Goal: Task Accomplishment & Management: Use online tool/utility

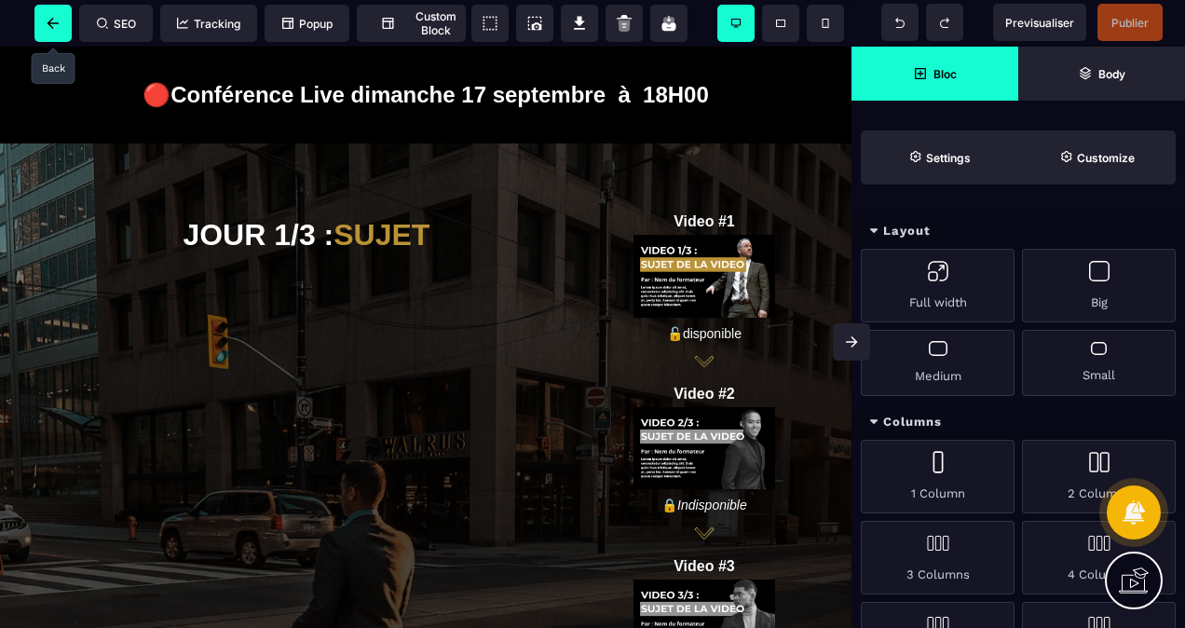
click at [49, 26] on icon at bounding box center [53, 23] width 19 height 11
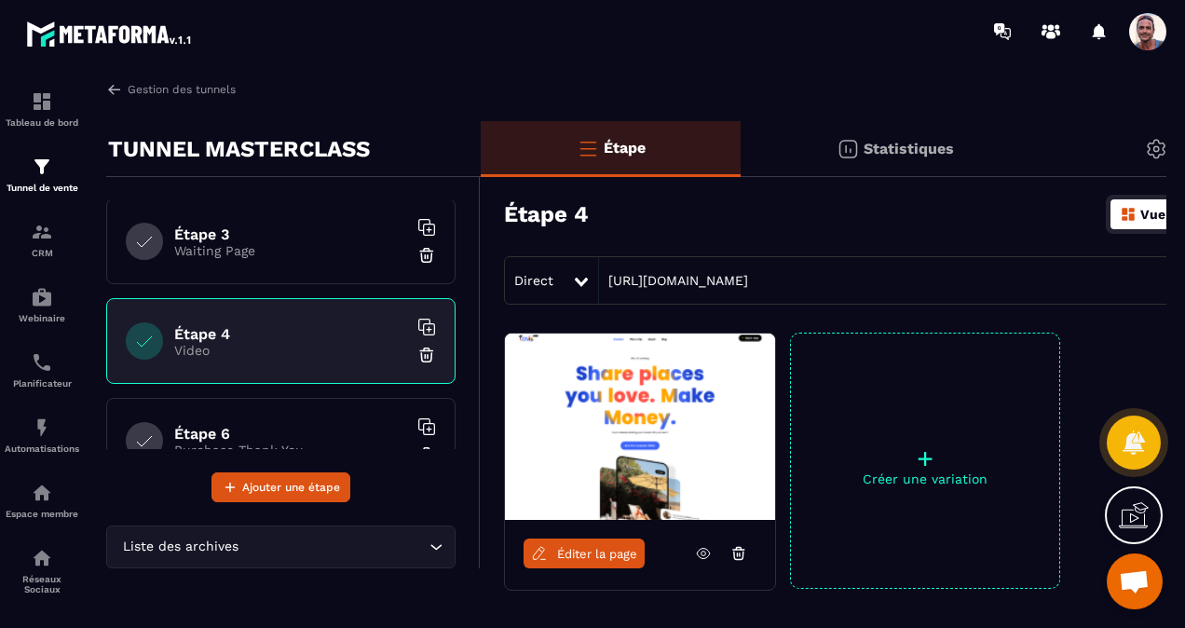
scroll to position [228, 0]
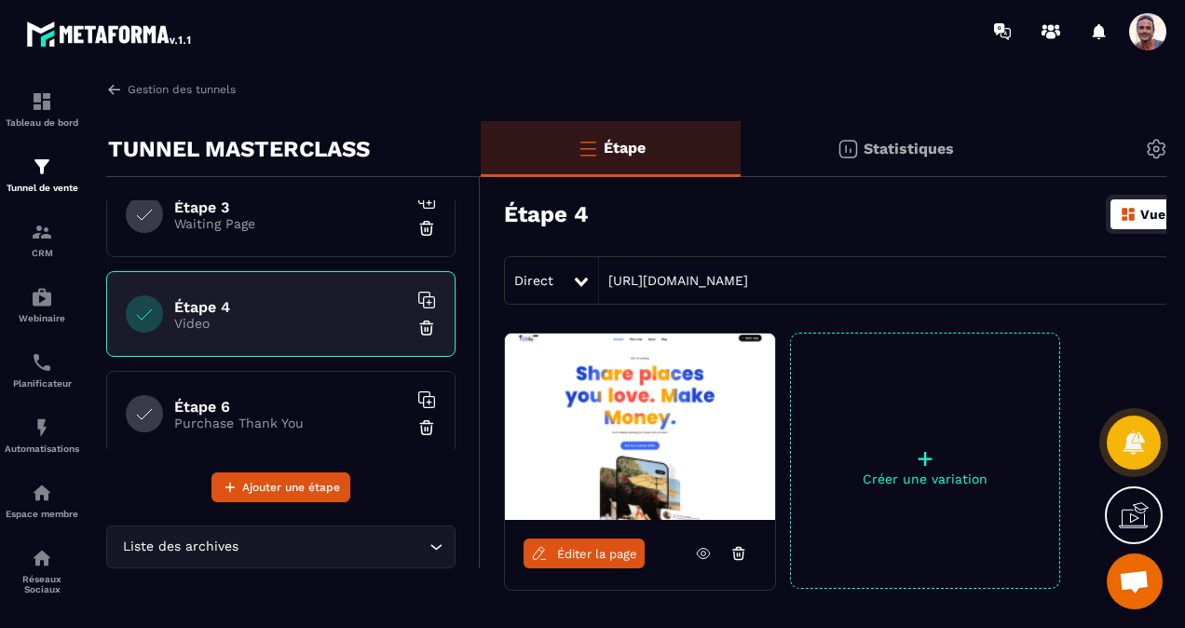
click at [417, 324] on img at bounding box center [426, 327] width 19 height 19
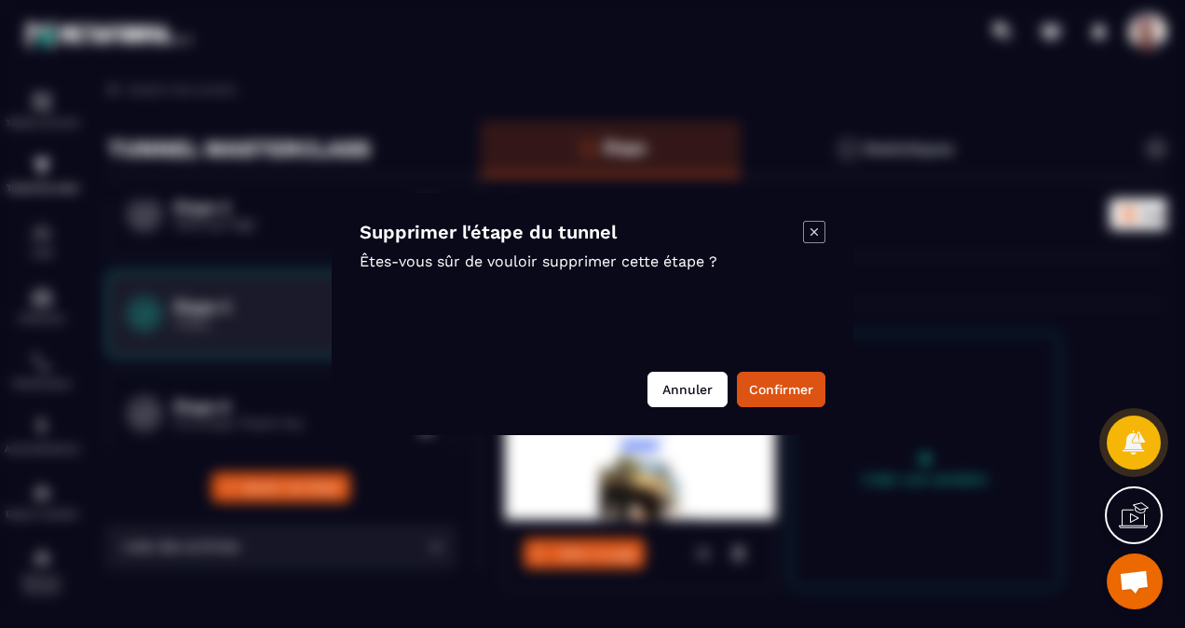
click at [698, 392] on button "Annuler" at bounding box center [687, 389] width 80 height 35
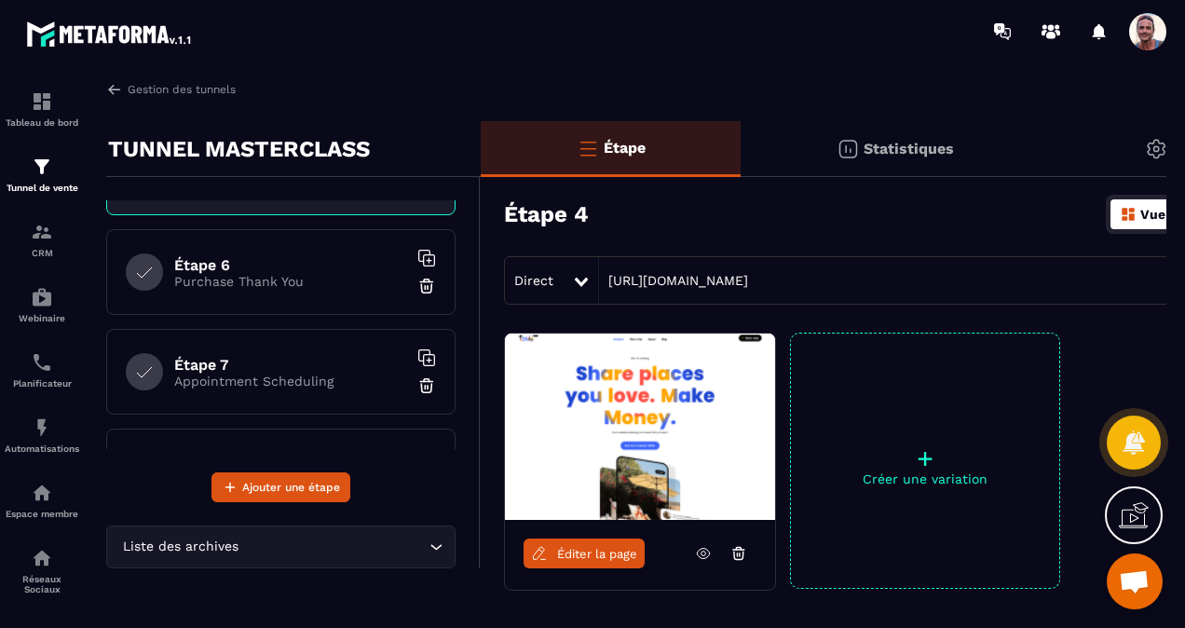
scroll to position [0, 0]
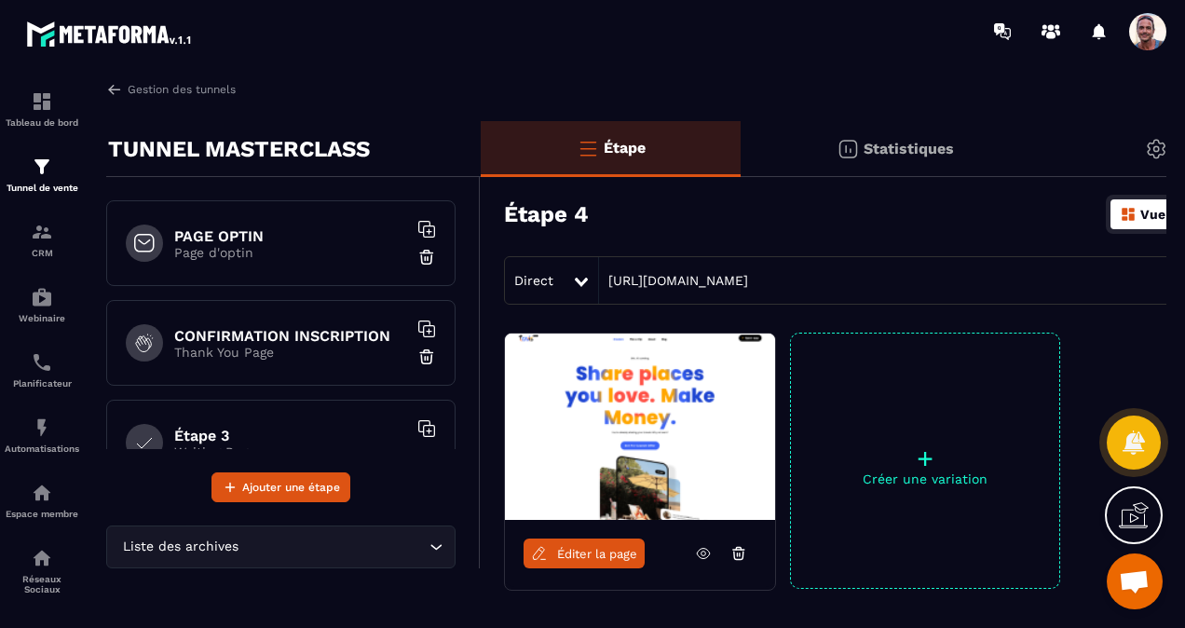
click at [258, 231] on h6 "PAGE OPTIN" at bounding box center [290, 236] width 233 height 18
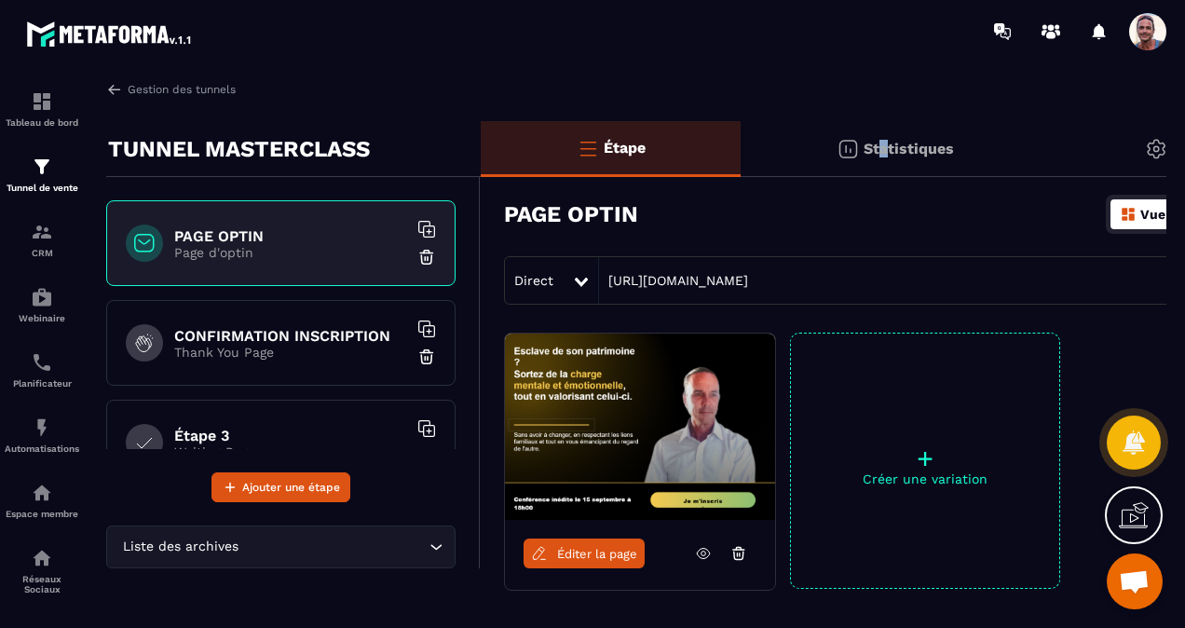
click at [884, 150] on p "Statistiques" at bounding box center [908, 149] width 90 height 18
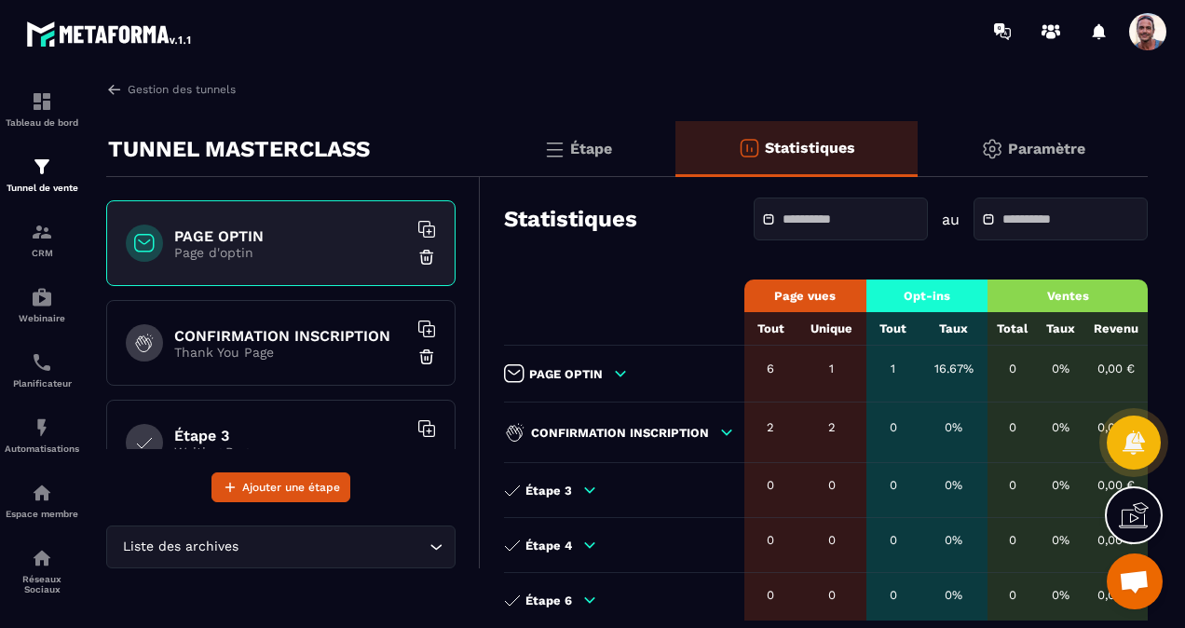
click at [592, 156] on p "Étape" at bounding box center [591, 149] width 42 height 18
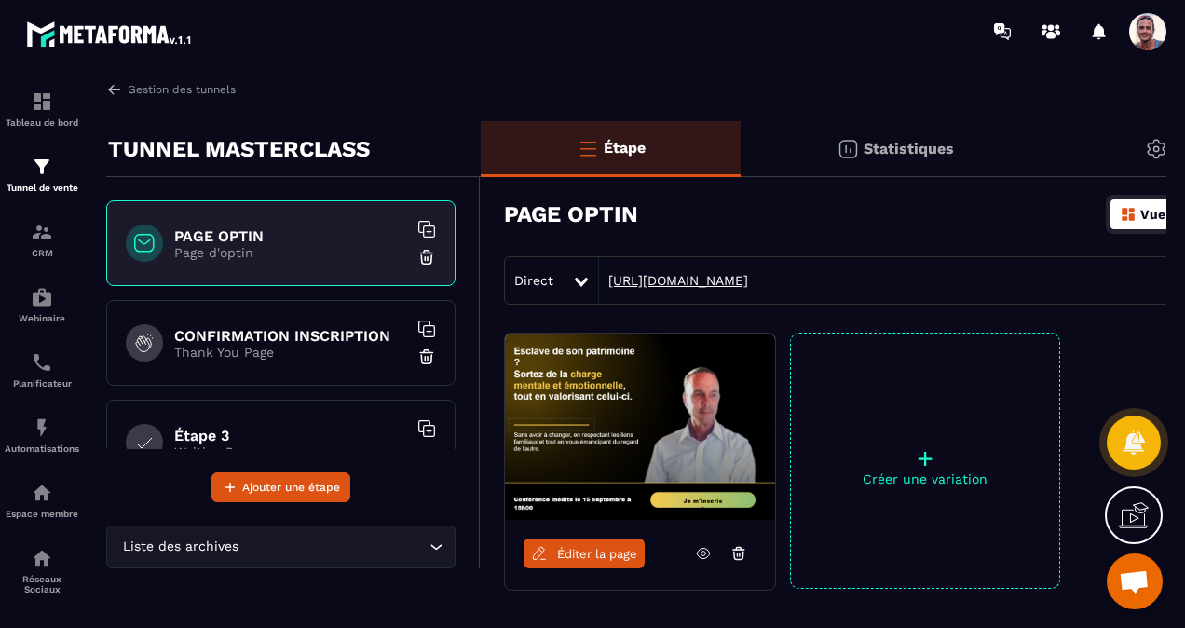
click at [748, 279] on link "[URL][DOMAIN_NAME]" at bounding box center [673, 280] width 149 height 15
click at [37, 166] on img at bounding box center [42, 167] width 22 height 22
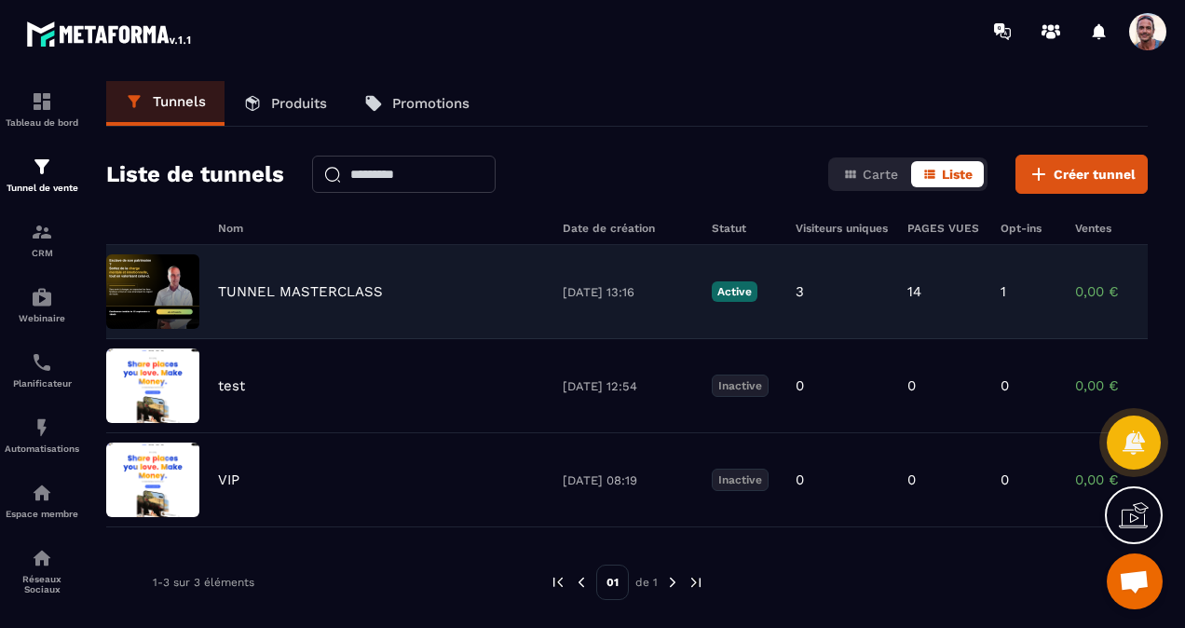
click at [307, 292] on p "TUNNEL MASTERCLASS" at bounding box center [300, 291] width 165 height 17
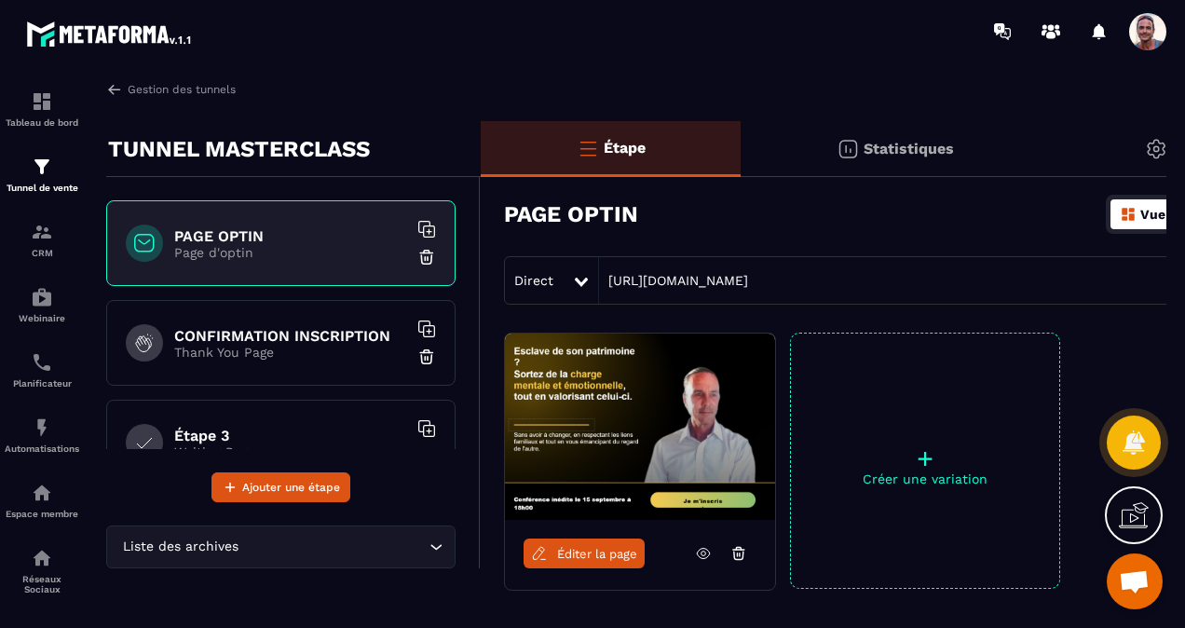
click at [300, 259] on div "PAGE OPTIN Page d'optin" at bounding box center [280, 243] width 349 height 86
click at [546, 539] on link "Éditer la page" at bounding box center [583, 553] width 121 height 30
